Goal: Find specific page/section: Find specific page/section

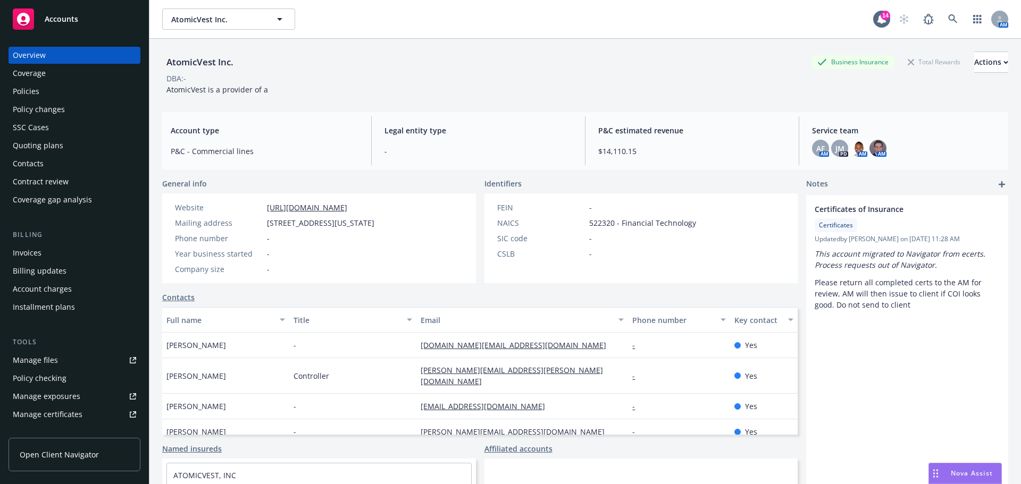
click at [58, 20] on span "Accounts" at bounding box center [61, 19] width 33 height 9
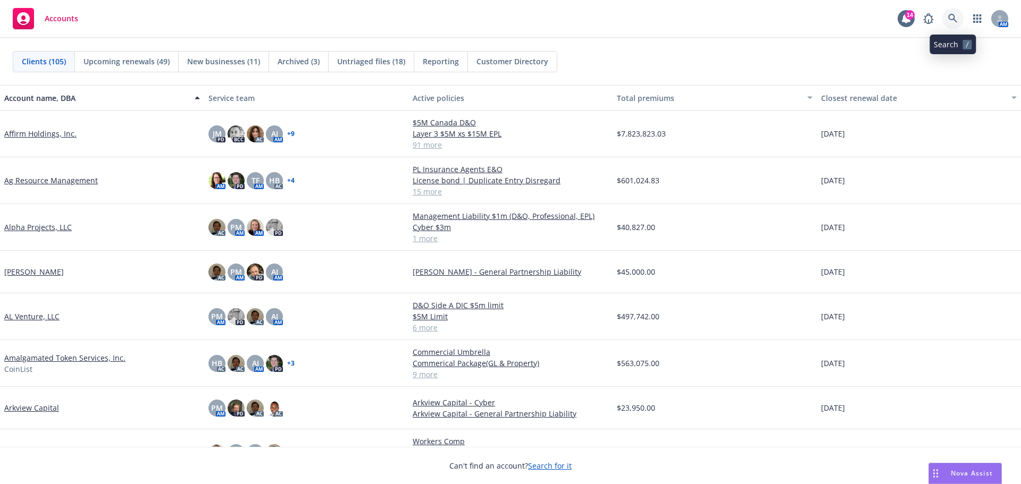
click at [951, 18] on icon at bounding box center [953, 19] width 10 height 10
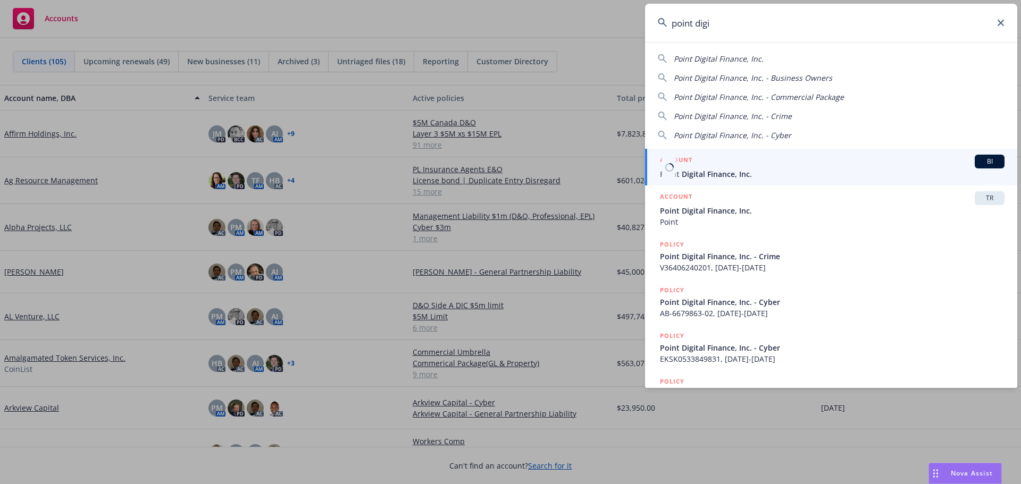
type input "point digi"
click at [734, 171] on span "Point Digital Finance, Inc." at bounding box center [832, 174] width 345 height 11
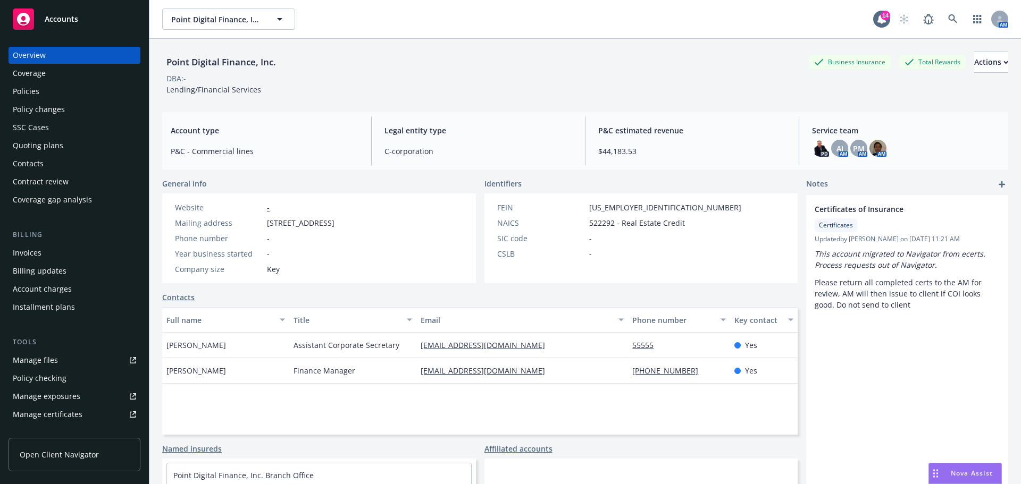
click at [28, 90] on div "Policies" at bounding box center [26, 91] width 27 height 17
